Goal: Task Accomplishment & Management: Manage account settings

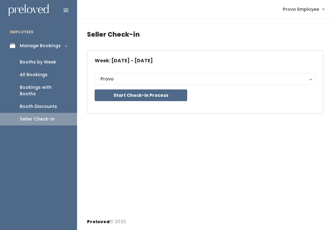
click at [148, 100] on button "Start Check-in Process" at bounding box center [141, 95] width 92 height 12
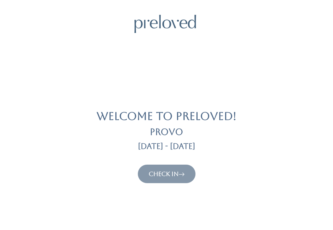
click at [184, 170] on icon at bounding box center [181, 173] width 6 height 7
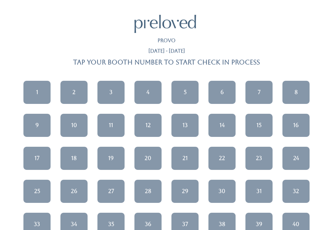
click at [186, 90] on div "5" at bounding box center [185, 92] width 3 height 8
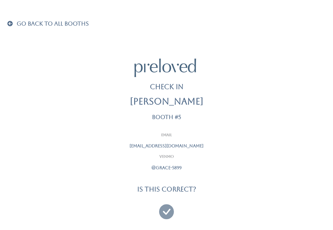
click at [14, 21] on span at bounding box center [11, 24] width 8 height 6
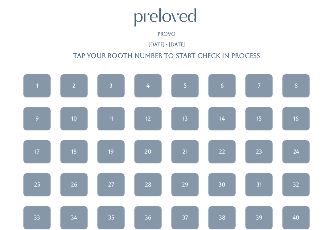
scroll to position [7, 0]
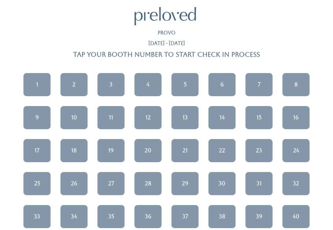
click at [191, 147] on link "21" at bounding box center [184, 150] width 27 height 23
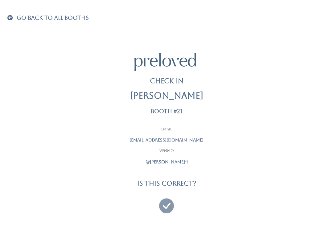
click at [168, 202] on icon at bounding box center [166, 203] width 15 height 21
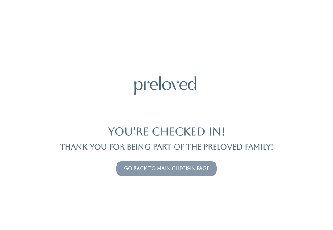
click at [161, 168] on link "Go back to main check-in page" at bounding box center [166, 168] width 85 height 6
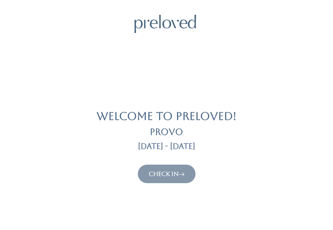
click at [179, 171] on link "Check In" at bounding box center [166, 173] width 36 height 7
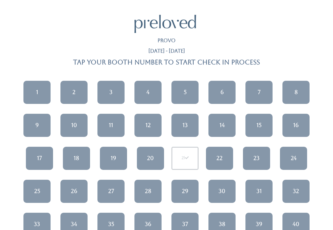
click at [148, 187] on div "28" at bounding box center [148, 191] width 6 height 8
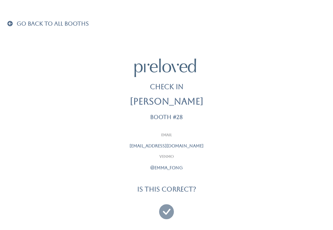
click at [163, 208] on icon at bounding box center [166, 208] width 15 height 21
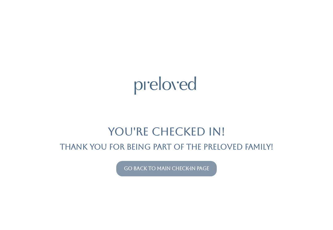
click at [193, 166] on link "Go back to main check-in page" at bounding box center [166, 168] width 85 height 6
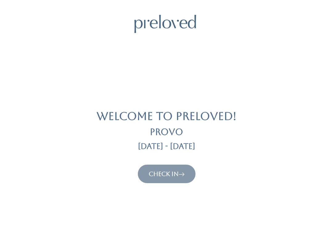
click at [168, 176] on link "Check In" at bounding box center [166, 173] width 36 height 7
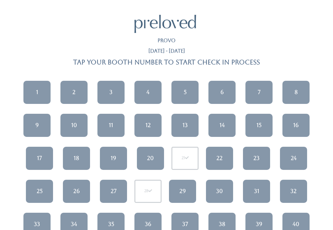
click at [290, 161] on div "24" at bounding box center [293, 158] width 6 height 8
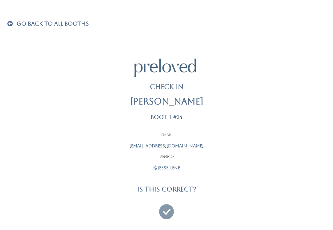
click at [167, 209] on icon at bounding box center [166, 208] width 15 height 21
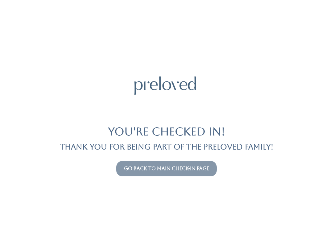
click at [184, 168] on link "Go back to main check-in page" at bounding box center [166, 168] width 85 height 6
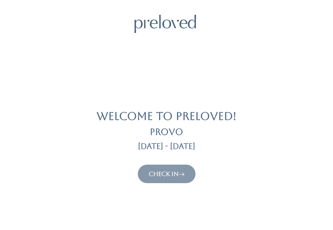
click at [172, 174] on link "Check In" at bounding box center [166, 173] width 36 height 7
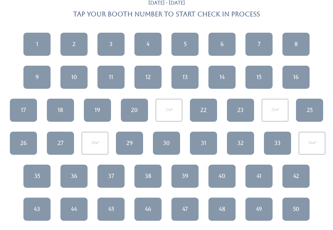
scroll to position [48, 0]
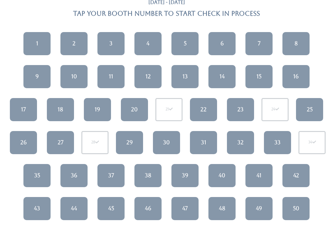
click at [309, 106] on div "25" at bounding box center [309, 110] width 6 height 8
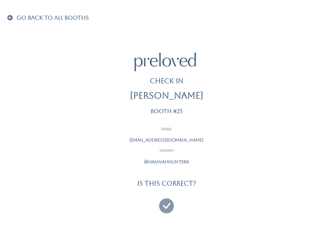
scroll to position [6, 0]
click at [162, 204] on icon at bounding box center [166, 203] width 15 height 21
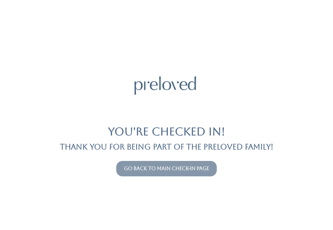
click at [184, 171] on link "Go back to main check-in page" at bounding box center [166, 168] width 85 height 6
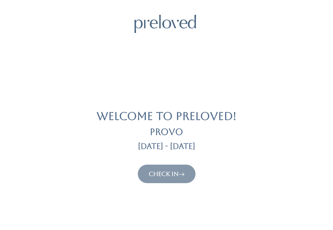
click at [163, 170] on link "Check In" at bounding box center [166, 173] width 36 height 7
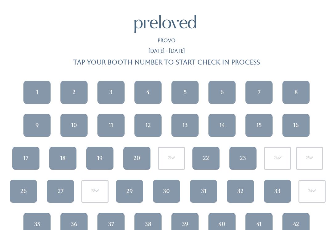
click at [23, 161] on div "17" at bounding box center [25, 158] width 5 height 8
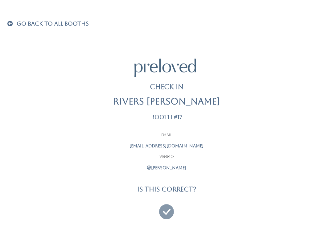
click at [163, 207] on icon at bounding box center [166, 208] width 15 height 21
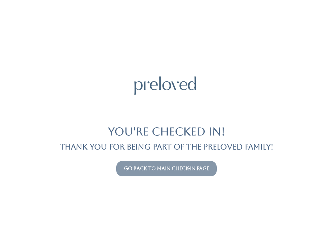
click at [189, 161] on button "Go back to main check-in page" at bounding box center [166, 168] width 100 height 15
click at [181, 166] on link "Go back to main check-in page" at bounding box center [166, 168] width 85 height 6
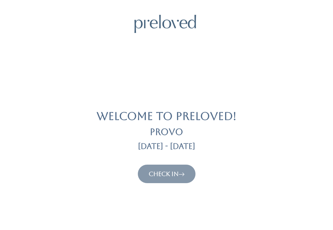
click at [171, 170] on link "Check In" at bounding box center [166, 173] width 36 height 7
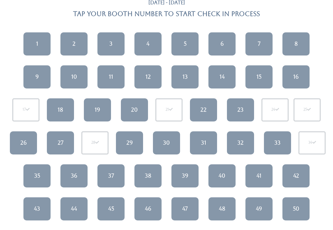
scroll to position [45, 0]
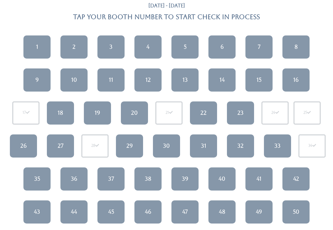
click at [41, 177] on link "35" at bounding box center [36, 179] width 27 height 23
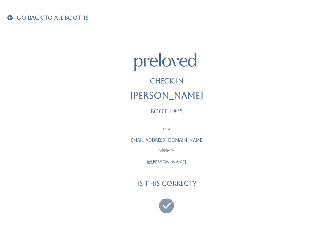
click at [163, 209] on icon at bounding box center [166, 203] width 15 height 21
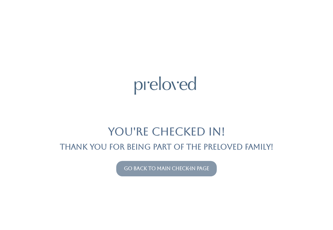
click at [200, 170] on link "Go back to main check-in page" at bounding box center [166, 168] width 85 height 6
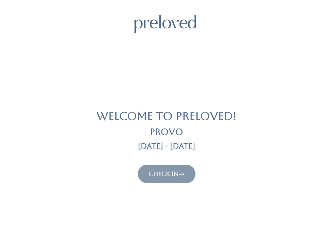
click at [168, 170] on link "Check In" at bounding box center [166, 173] width 36 height 7
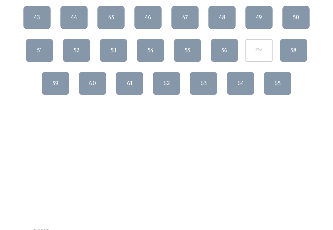
scroll to position [241, 0]
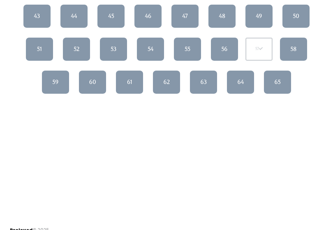
click at [283, 74] on link "65" at bounding box center [277, 82] width 27 height 23
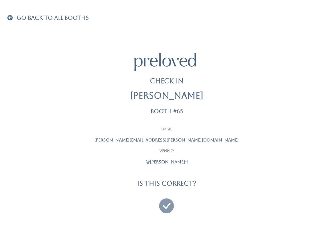
click at [169, 201] on icon at bounding box center [166, 203] width 15 height 21
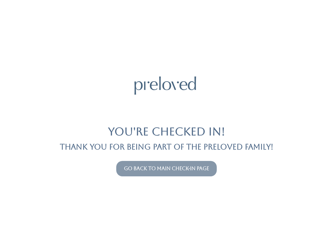
click at [169, 166] on link "Go back to main check-in page" at bounding box center [166, 168] width 85 height 6
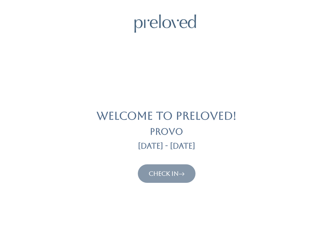
scroll to position [0, 0]
click at [181, 170] on icon at bounding box center [181, 173] width 6 height 7
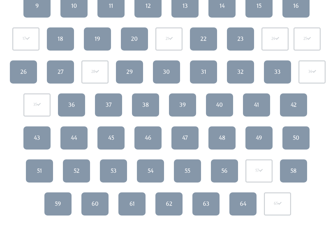
scroll to position [129, 0]
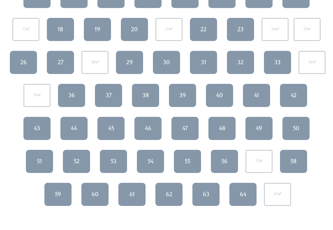
click at [173, 191] on link "62" at bounding box center [168, 194] width 27 height 23
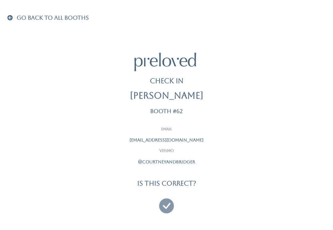
click at [168, 199] on icon at bounding box center [166, 203] width 15 height 21
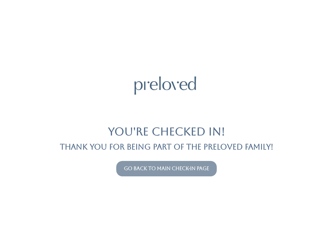
click at [191, 166] on link "Go back to main check-in page" at bounding box center [166, 168] width 85 height 6
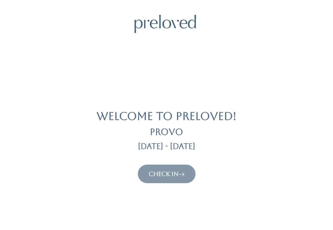
click at [192, 168] on button "Check In" at bounding box center [167, 173] width 58 height 18
click at [171, 177] on link "Check In" at bounding box center [166, 173] width 36 height 7
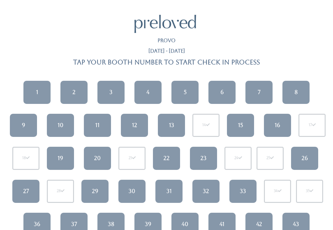
click at [150, 84] on link "4" at bounding box center [147, 92] width 27 height 23
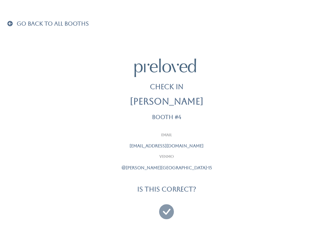
click at [166, 213] on icon at bounding box center [166, 208] width 15 height 21
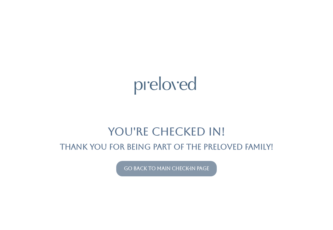
click at [208, 163] on button "Go back to main check-in page" at bounding box center [166, 168] width 100 height 15
click at [193, 168] on link "Go back to main check-in page" at bounding box center [166, 168] width 85 height 6
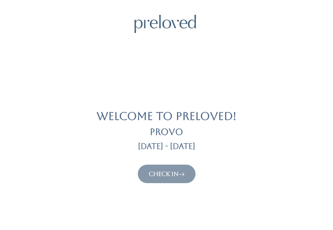
click at [184, 175] on icon at bounding box center [181, 173] width 6 height 7
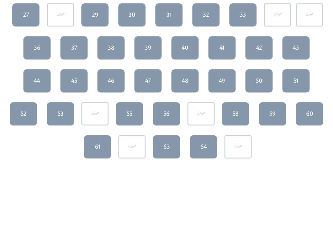
scroll to position [176, 0]
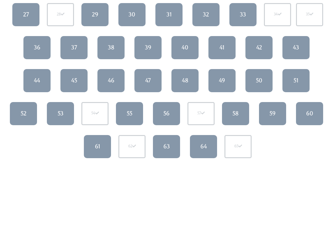
click at [102, 114] on div "54" at bounding box center [94, 113] width 27 height 23
click at [94, 110] on div "54" at bounding box center [94, 113] width 27 height 23
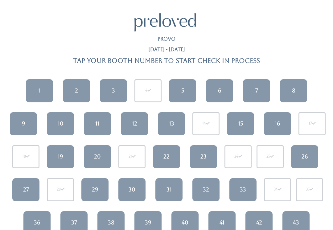
scroll to position [0, 0]
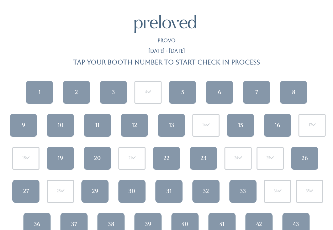
click at [41, 93] on link "1" at bounding box center [39, 92] width 27 height 23
click at [44, 95] on link "1" at bounding box center [39, 92] width 27 height 23
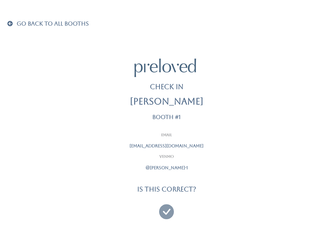
click at [169, 210] on icon at bounding box center [166, 208] width 15 height 21
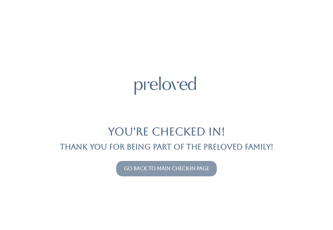
click at [176, 170] on link "Go back to main check-in page" at bounding box center [166, 168] width 85 height 6
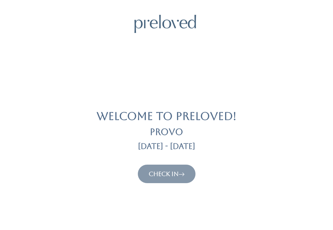
click at [158, 170] on link "Check In" at bounding box center [166, 173] width 36 height 7
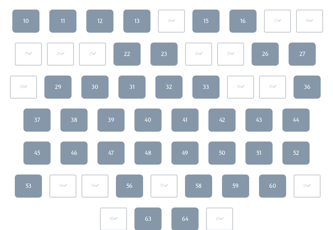
scroll to position [104, 0]
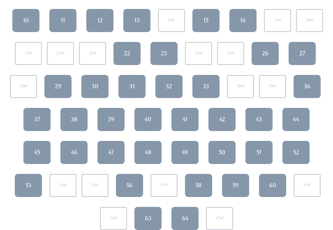
click at [263, 148] on link "51" at bounding box center [258, 152] width 27 height 23
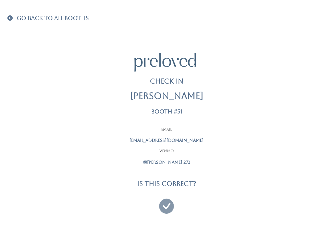
click at [261, 144] on div "Email russellsarahjoy@gmail.com Venmo @sarah-russell-273 Is this correct?" at bounding box center [166, 171] width 320 height 88
click at [164, 206] on icon at bounding box center [166, 203] width 15 height 21
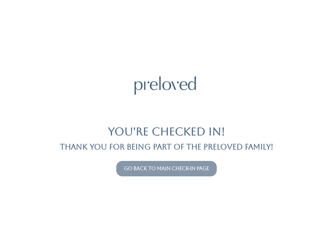
click at [173, 180] on div "You're checked in! Thank you for being part of the Preloved family! Go back to …" at bounding box center [166, 115] width 318 height 230
click at [176, 170] on link "Go back to main check-in page" at bounding box center [166, 168] width 85 height 6
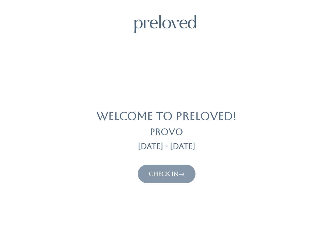
click at [186, 167] on button "Check In" at bounding box center [167, 173] width 58 height 18
click at [170, 174] on link "Check In" at bounding box center [166, 173] width 36 height 7
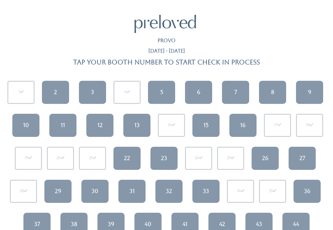
click at [259, 218] on link "43" at bounding box center [258, 224] width 27 height 23
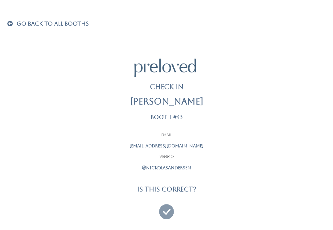
click at [168, 208] on icon at bounding box center [166, 208] width 15 height 21
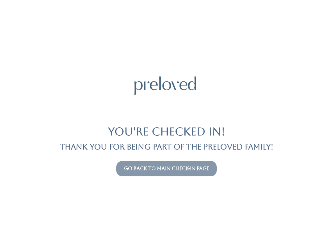
click at [148, 161] on button "Go back to main check-in page" at bounding box center [166, 168] width 100 height 15
click at [141, 171] on link "Go back to main check-in page" at bounding box center [166, 168] width 85 height 6
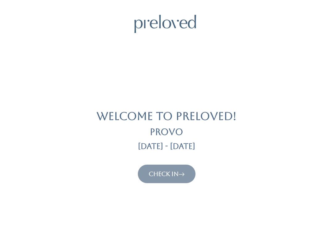
click at [178, 177] on link "Check In" at bounding box center [166, 173] width 36 height 7
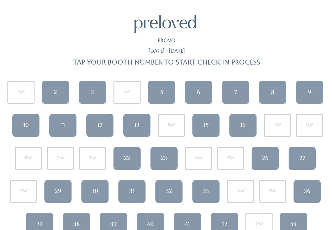
click at [27, 126] on div "10" at bounding box center [26, 125] width 6 height 8
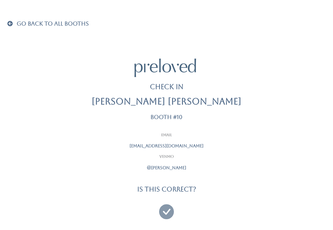
scroll to position [6, 0]
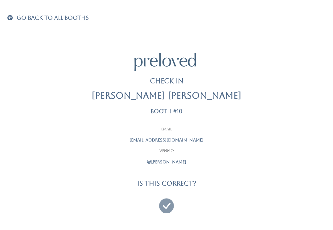
click at [169, 205] on icon at bounding box center [166, 203] width 15 height 21
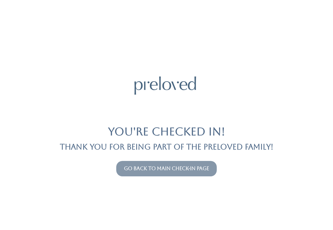
click at [184, 163] on button "Go back to main check-in page" at bounding box center [166, 168] width 100 height 15
click at [171, 170] on link "Go back to main check-in page" at bounding box center [166, 168] width 85 height 6
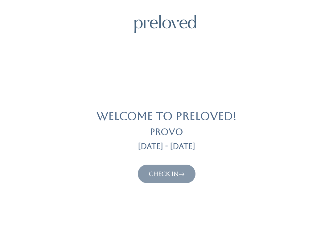
click at [181, 175] on icon at bounding box center [181, 173] width 6 height 7
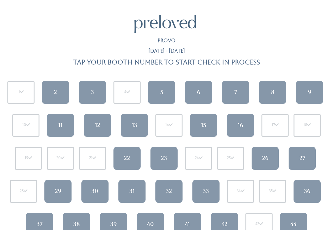
click at [132, 189] on div "31" at bounding box center [131, 191] width 5 height 8
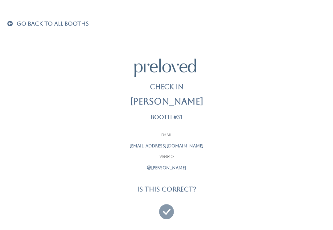
click at [166, 206] on icon at bounding box center [166, 208] width 15 height 21
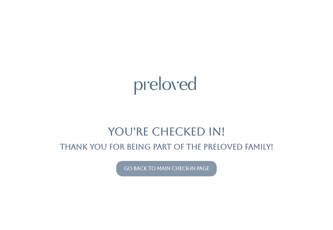
click at [172, 166] on link "Go back to main check-in page" at bounding box center [166, 168] width 85 height 6
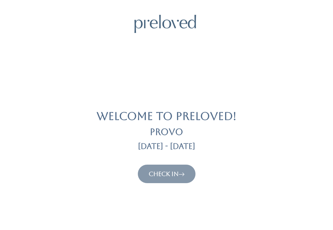
click at [164, 171] on link "Check In" at bounding box center [166, 173] width 36 height 7
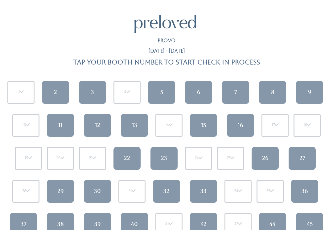
click at [140, 154] on link "22" at bounding box center [126, 158] width 27 height 23
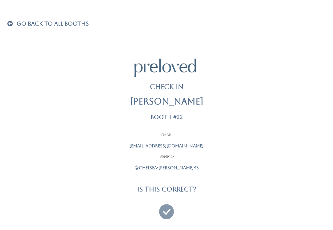
click at [166, 211] on icon at bounding box center [166, 208] width 15 height 21
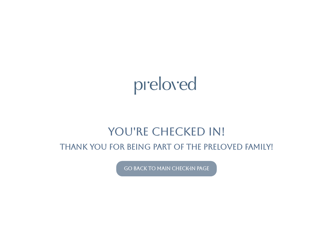
click at [170, 171] on link "Go back to main check-in page" at bounding box center [166, 168] width 85 height 6
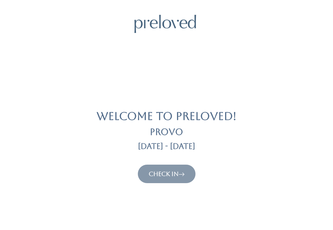
click at [175, 176] on link "Check In" at bounding box center [166, 173] width 36 height 7
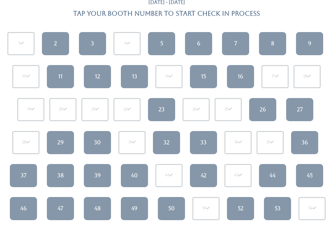
scroll to position [54, 0]
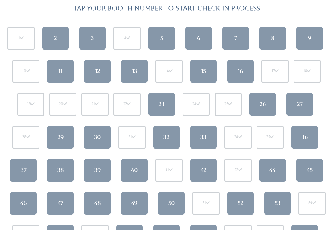
click at [23, 167] on div "37" at bounding box center [24, 170] width 6 height 8
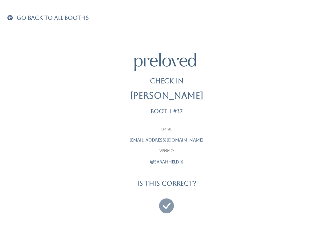
click at [164, 210] on link at bounding box center [166, 203] width 15 height 23
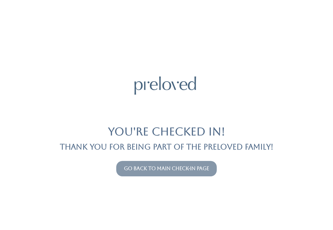
click at [155, 161] on button "Go back to main check-in page" at bounding box center [166, 168] width 100 height 15
click at [156, 159] on div "Go back to main check-in page" at bounding box center [166, 168] width 325 height 20
click at [155, 166] on link "Go back to main check-in page" at bounding box center [166, 168] width 85 height 6
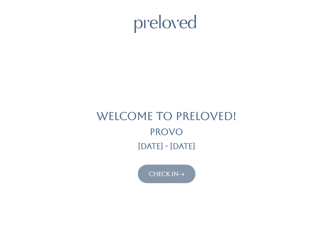
click at [168, 176] on link "Check In" at bounding box center [166, 173] width 36 height 7
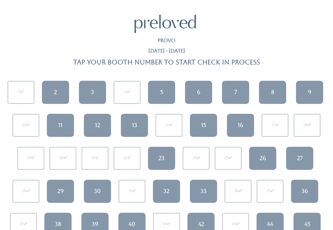
click at [99, 189] on div "30" at bounding box center [97, 191] width 7 height 8
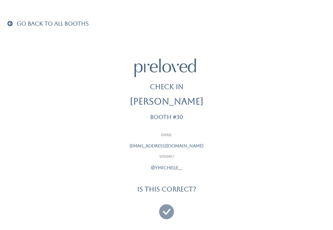
click at [165, 210] on icon at bounding box center [166, 208] width 15 height 21
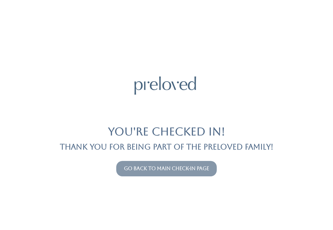
click at [171, 167] on link "Go back to main check-in page" at bounding box center [166, 168] width 85 height 6
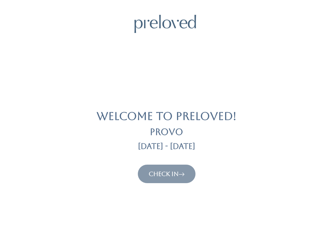
click at [176, 176] on link "Check In" at bounding box center [166, 173] width 36 height 7
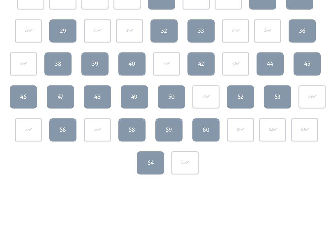
scroll to position [159, 0]
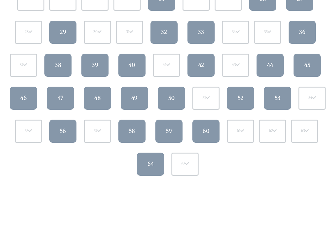
click at [206, 138] on link "60" at bounding box center [205, 131] width 27 height 23
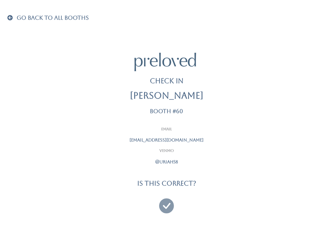
scroll to position [3, 0]
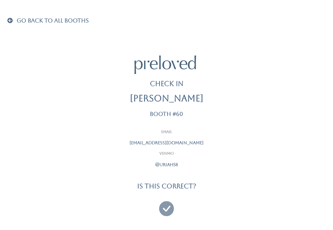
click at [166, 205] on icon at bounding box center [166, 205] width 15 height 21
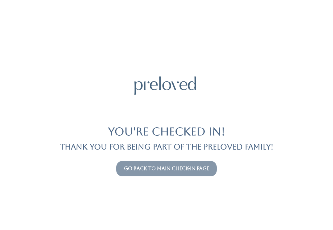
click at [145, 167] on link "Go back to main check-in page" at bounding box center [166, 168] width 85 height 6
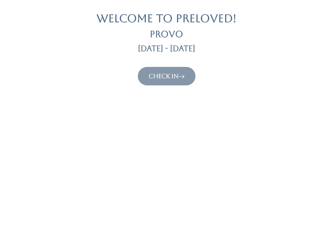
scroll to position [98, 0]
click at [171, 76] on link "Check In" at bounding box center [166, 75] width 36 height 7
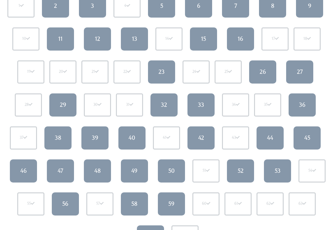
scroll to position [88, 0]
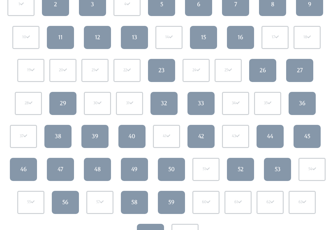
click at [99, 134] on link "39" at bounding box center [94, 136] width 27 height 23
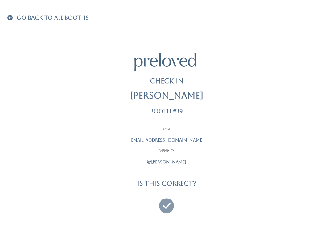
click at [165, 201] on icon at bounding box center [166, 203] width 15 height 21
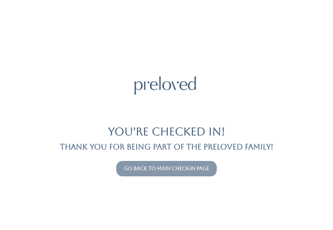
click at [147, 165] on link "Go back to main check-in page" at bounding box center [166, 168] width 85 height 6
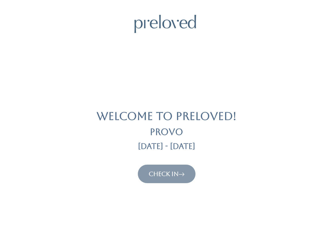
click at [174, 173] on link "Check In" at bounding box center [166, 173] width 36 height 7
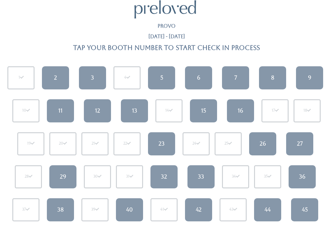
scroll to position [15, 0]
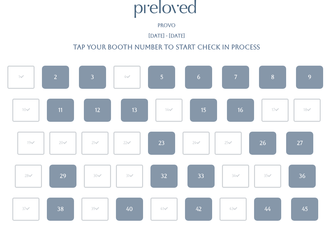
click at [60, 110] on div "11" at bounding box center [60, 110] width 4 height 8
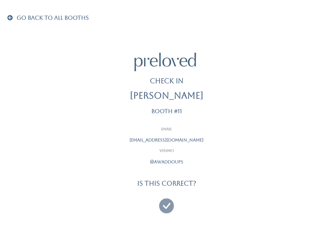
click at [165, 201] on icon at bounding box center [166, 203] width 15 height 21
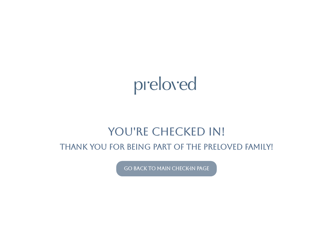
click at [181, 171] on link "Go back to main check-in page" at bounding box center [166, 168] width 85 height 6
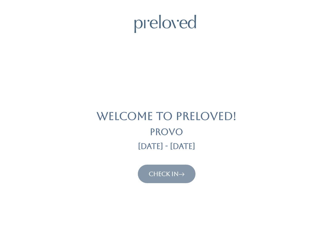
click at [156, 173] on link "Check In" at bounding box center [166, 173] width 36 height 7
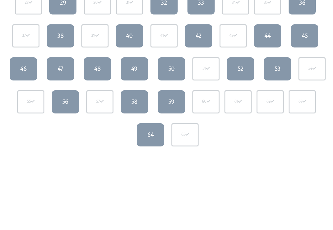
scroll to position [180, 0]
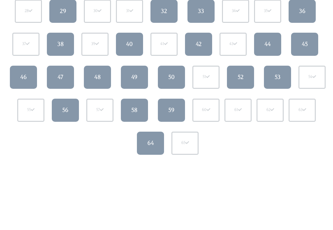
click at [127, 71] on link "49" at bounding box center [134, 77] width 27 height 23
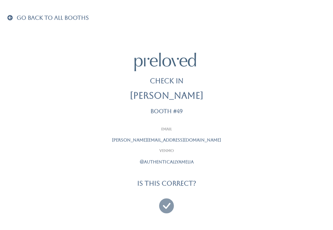
click at [171, 208] on icon at bounding box center [166, 203] width 15 height 21
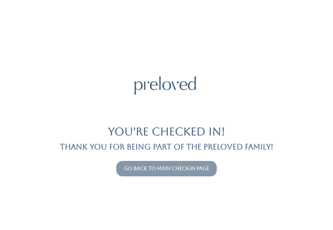
click at [175, 165] on link "Go back to main check-in page" at bounding box center [166, 168] width 85 height 6
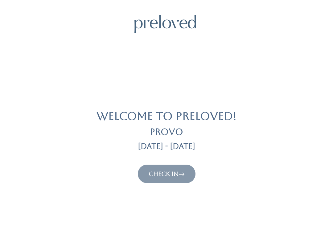
click at [166, 175] on link "Check In" at bounding box center [166, 173] width 36 height 7
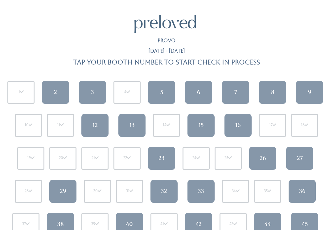
click at [64, 94] on link "2" at bounding box center [55, 92] width 27 height 23
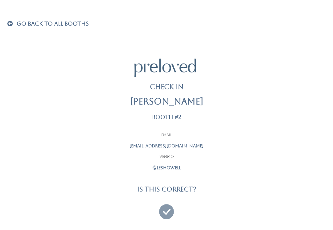
click at [166, 211] on icon at bounding box center [166, 208] width 15 height 21
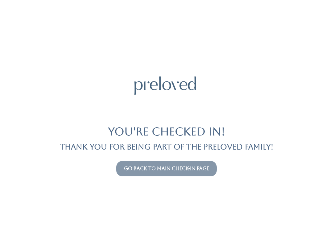
click at [192, 170] on link "Go back to main check-in page" at bounding box center [166, 168] width 85 height 6
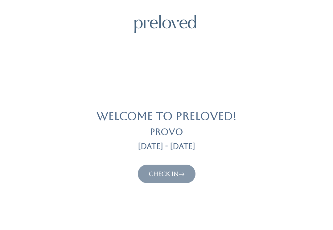
click at [170, 170] on link "Check In" at bounding box center [166, 173] width 36 height 7
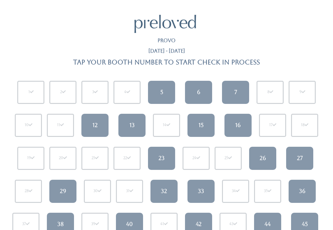
click at [254, 45] on div "Provo" at bounding box center [166, 43] width 318 height 10
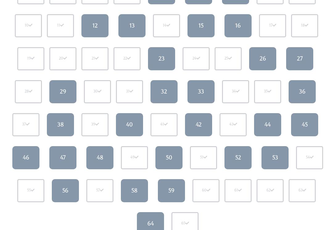
scroll to position [101, 0]
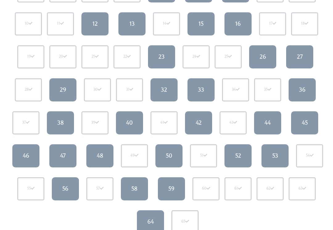
click at [169, 150] on link "50" at bounding box center [168, 155] width 27 height 23
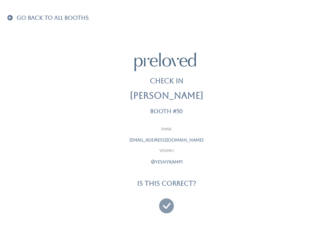
click at [165, 200] on icon at bounding box center [166, 203] width 15 height 21
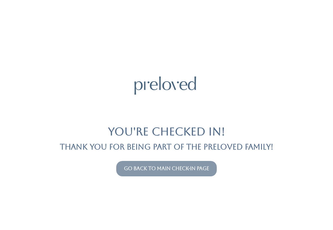
click at [168, 175] on button "Go back to main check-in page" at bounding box center [166, 168] width 100 height 15
click at [155, 168] on link "Go back to main check-in page" at bounding box center [166, 168] width 85 height 6
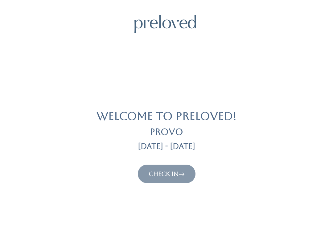
click at [182, 182] on button "Check In" at bounding box center [167, 173] width 58 height 18
click at [176, 173] on link "Check In" at bounding box center [166, 173] width 36 height 7
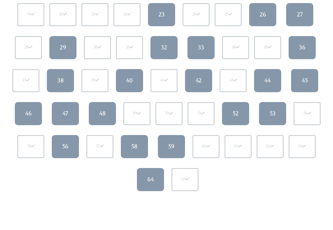
scroll to position [144, 0]
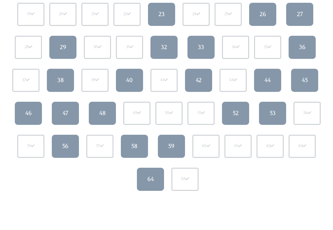
click at [156, 177] on link "64" at bounding box center [150, 179] width 27 height 23
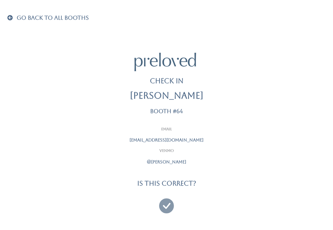
click at [163, 210] on icon at bounding box center [166, 203] width 15 height 21
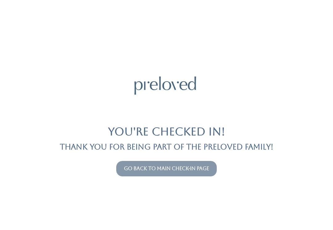
click at [204, 167] on link "Go back to main check-in page" at bounding box center [166, 168] width 85 height 6
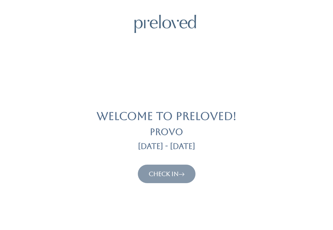
click at [183, 170] on icon at bounding box center [181, 173] width 6 height 7
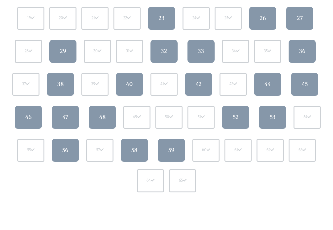
scroll to position [140, 0]
click at [171, 148] on div "59" at bounding box center [171, 150] width 6 height 8
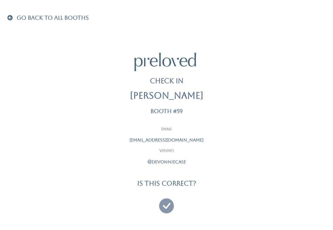
click at [158, 205] on div at bounding box center [166, 203] width 154 height 23
click at [163, 204] on icon at bounding box center [166, 203] width 15 height 21
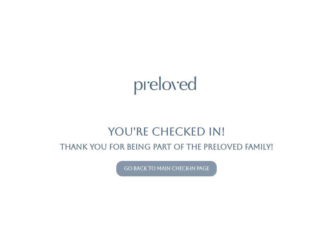
click at [138, 166] on link "Go back to main check-in page" at bounding box center [166, 168] width 85 height 6
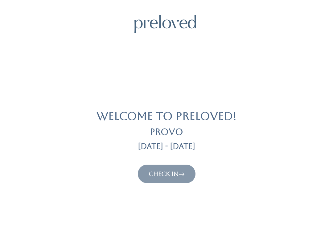
click at [182, 174] on icon at bounding box center [181, 173] width 6 height 7
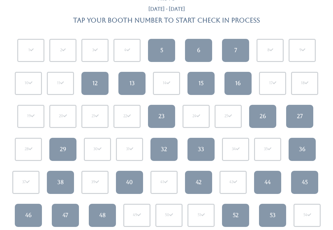
scroll to position [46, 0]
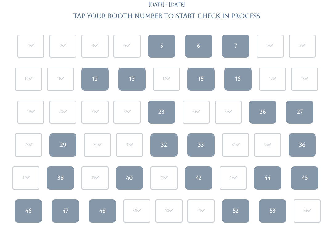
click at [56, 175] on link "38" at bounding box center [60, 177] width 27 height 23
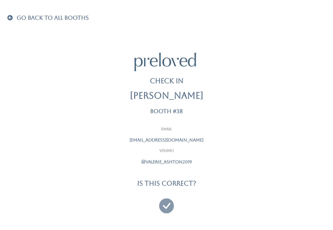
click at [167, 207] on icon at bounding box center [166, 203] width 15 height 21
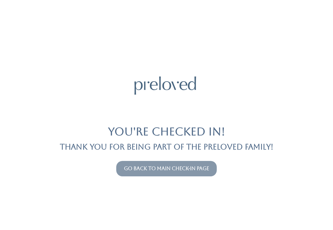
click at [184, 166] on link "Go back to main check-in page" at bounding box center [166, 168] width 85 height 6
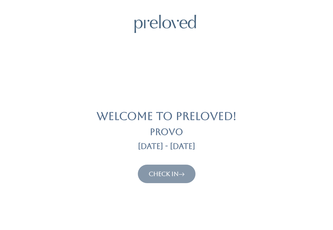
click at [184, 176] on icon at bounding box center [181, 173] width 6 height 7
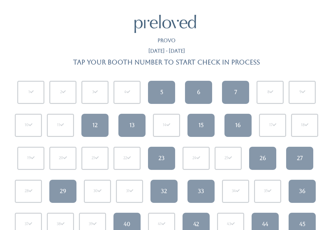
click at [160, 95] on div "5" at bounding box center [161, 92] width 3 height 8
click at [197, 95] on div "6" at bounding box center [198, 92] width 3 height 8
click at [99, 127] on link "12" at bounding box center [94, 125] width 27 height 23
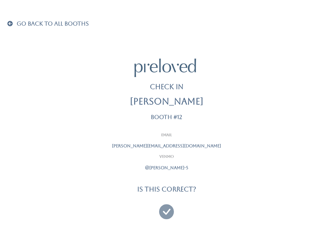
click at [58, 23] on span "Go Back To All Booths" at bounding box center [53, 23] width 72 height 6
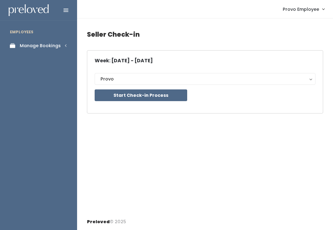
click at [64, 49] on link "Manage Bookings" at bounding box center [38, 46] width 77 height 14
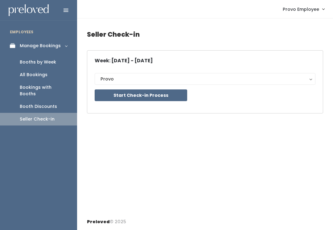
click at [54, 65] on div "Booths by Week" at bounding box center [38, 62] width 36 height 6
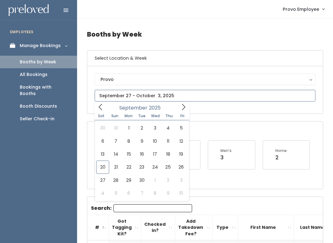
type input "October 4 to October 10"
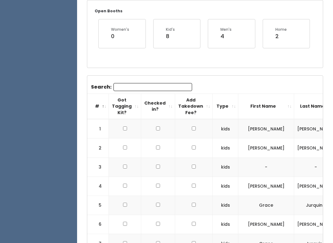
scroll to position [122, 0]
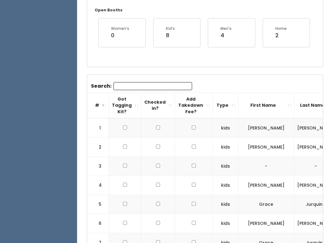
click at [165, 85] on input "Search:" at bounding box center [152, 86] width 79 height 8
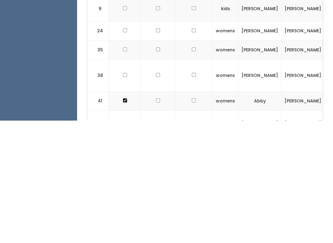
type input "Lo"
click at [124, 182] on td at bounding box center [125, 198] width 32 height 32
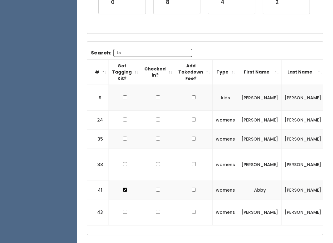
click at [120, 152] on td at bounding box center [125, 165] width 32 height 32
click at [124, 162] on input "checkbox" at bounding box center [125, 164] width 4 height 4
checkbox input "true"
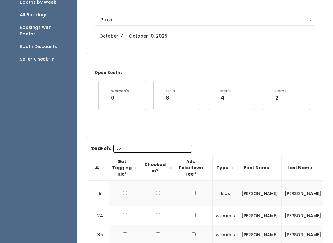
scroll to position [41, 0]
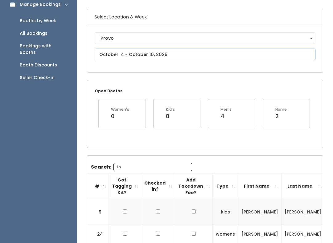
click at [165, 53] on input "text" at bounding box center [205, 55] width 221 height 12
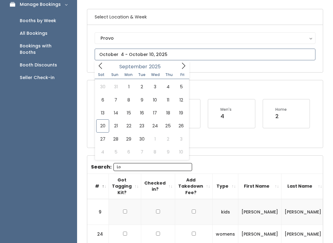
type input "September 20 to September 26"
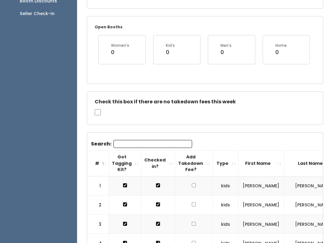
click at [145, 146] on input "Search:" at bounding box center [152, 144] width 79 height 8
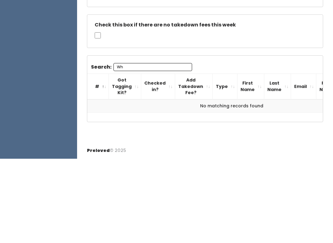
scroll to position [96, 0]
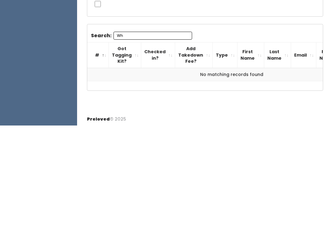
type input "W"
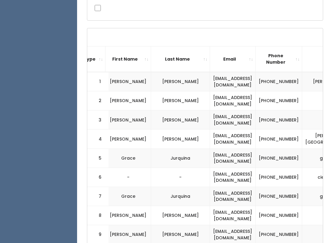
scroll to position [0, 0]
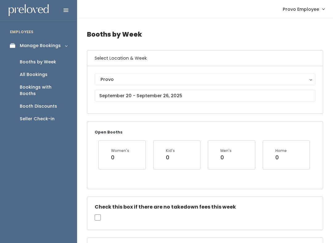
click at [60, 113] on link "Seller Check-in" at bounding box center [38, 119] width 77 height 13
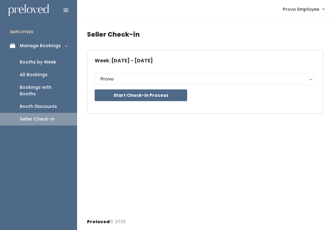
click at [168, 92] on button "Start Check-in Process" at bounding box center [141, 95] width 92 height 12
click at [47, 63] on div "Booths by Week" at bounding box center [38, 62] width 36 height 6
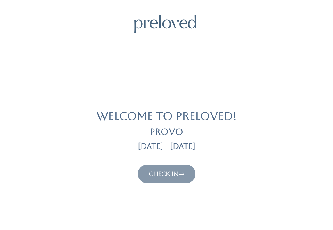
click at [170, 175] on link "Check In" at bounding box center [166, 173] width 36 height 7
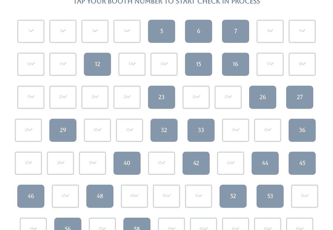
scroll to position [62, 0]
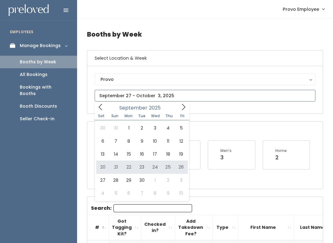
type input "September 20 to September 26"
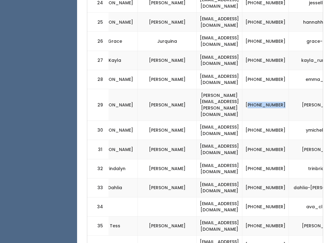
scroll to position [743, 0]
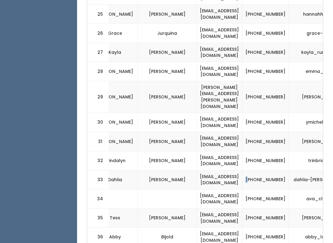
click at [286, 171] on td "[PHONE_NUMBER]" at bounding box center [265, 180] width 47 height 19
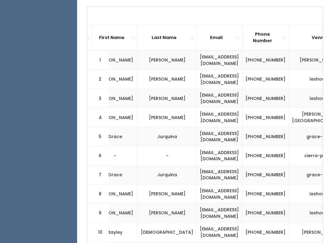
scroll to position [0, 0]
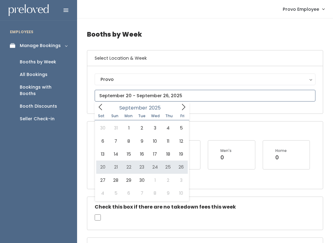
type input "[DATE] to [DATE]"
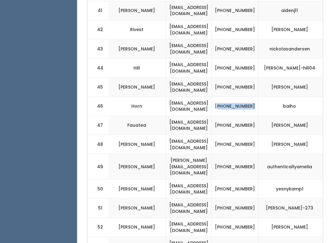
scroll to position [1065, 0]
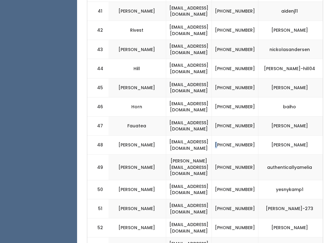
click at [254, 136] on td "[PHONE_NUMBER]" at bounding box center [235, 145] width 47 height 19
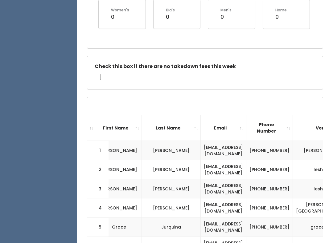
scroll to position [0, 0]
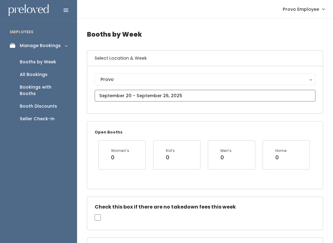
click at [158, 95] on input "text" at bounding box center [205, 96] width 221 height 12
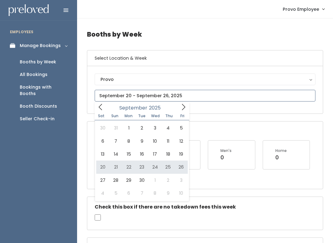
type input "[DATE] to [DATE]"
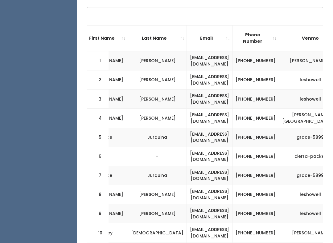
scroll to position [0, 157]
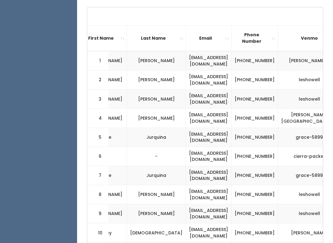
click at [267, 148] on td "[PHONE_NUMBER]" at bounding box center [254, 156] width 47 height 19
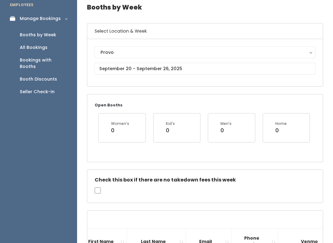
scroll to position [0, 0]
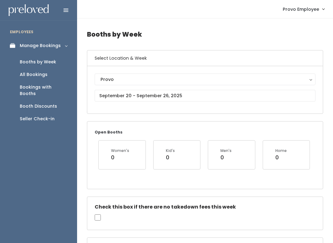
click at [197, 187] on div "Open Booths Women's 0 Kid's 0 Men's 0 Home 0" at bounding box center [204, 155] width 235 height 67
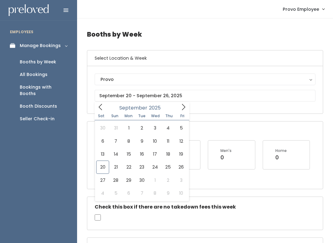
click at [197, 184] on div "Open Booths Women's 0 Kid's 0 Men's 0 Home 0" at bounding box center [204, 155] width 235 height 67
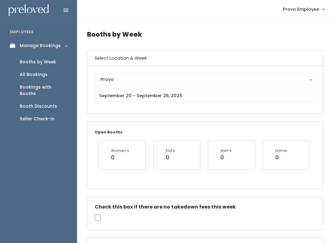
click at [206, 173] on div "Men's 0" at bounding box center [231, 158] width 55 height 36
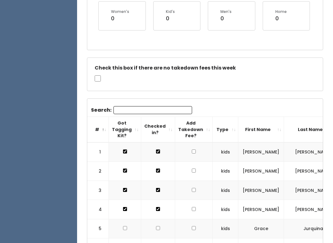
click at [162, 106] on input "Search:" at bounding box center [152, 110] width 79 height 8
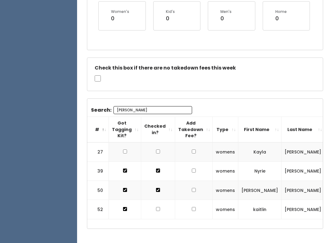
scroll to position [102, 0]
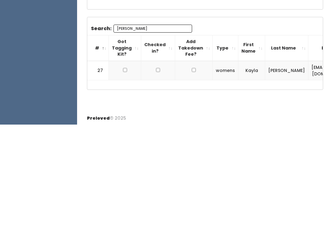
type input "[PERSON_NAME]"
click at [127, 180] on td at bounding box center [125, 189] width 32 height 19
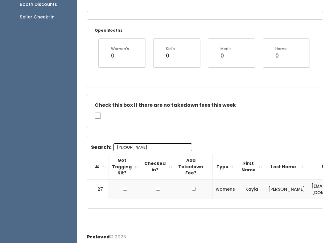
click at [123, 187] on input "checkbox" at bounding box center [125, 189] width 4 height 4
checkbox input "true"
